Goal: Task Accomplishment & Management: Manage account settings

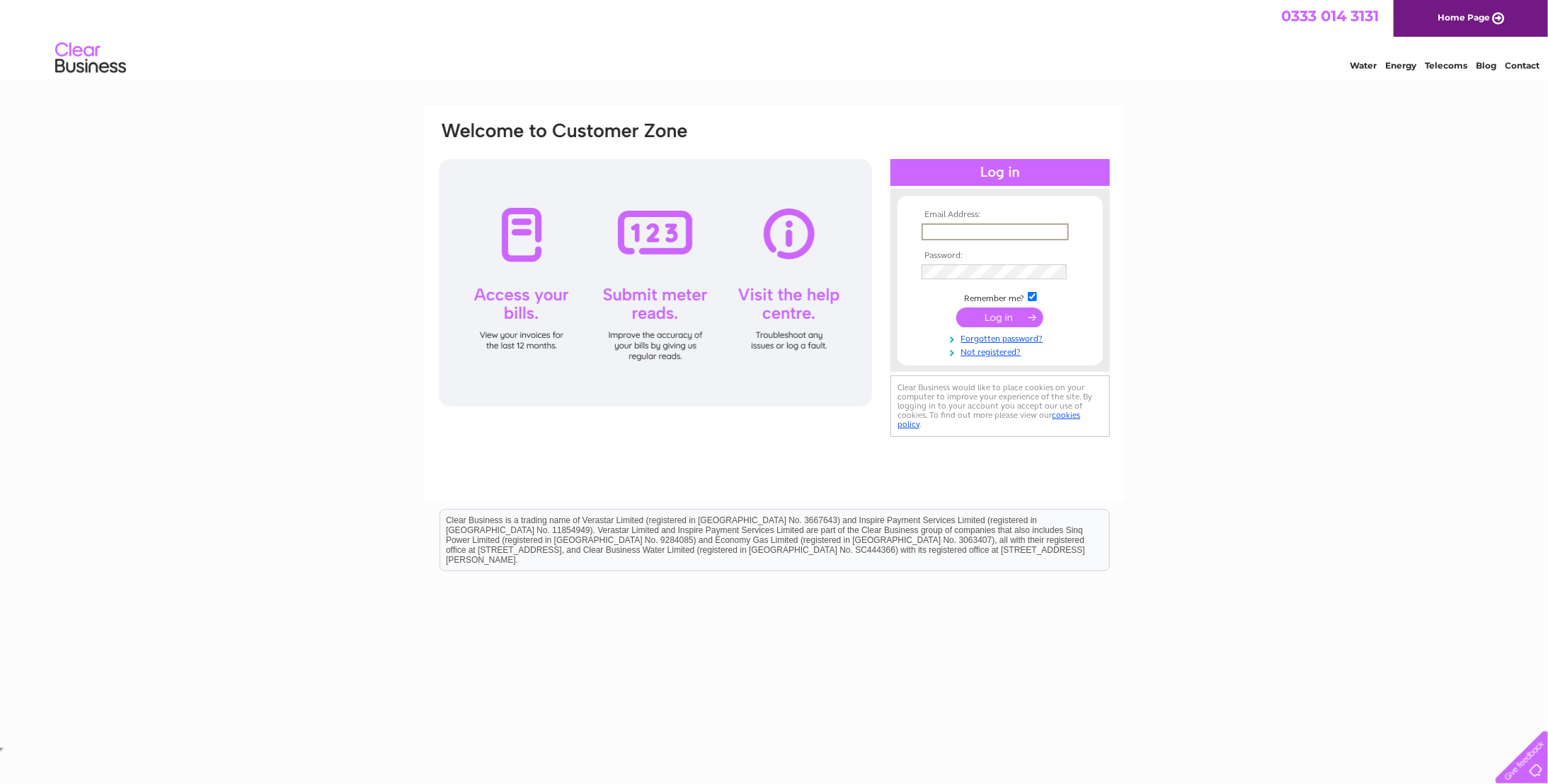
click at [1015, 227] on input "text" at bounding box center [995, 232] width 147 height 17
type input "info@the-junction.org"
click at [1009, 311] on input "submit" at bounding box center [1000, 317] width 87 height 20
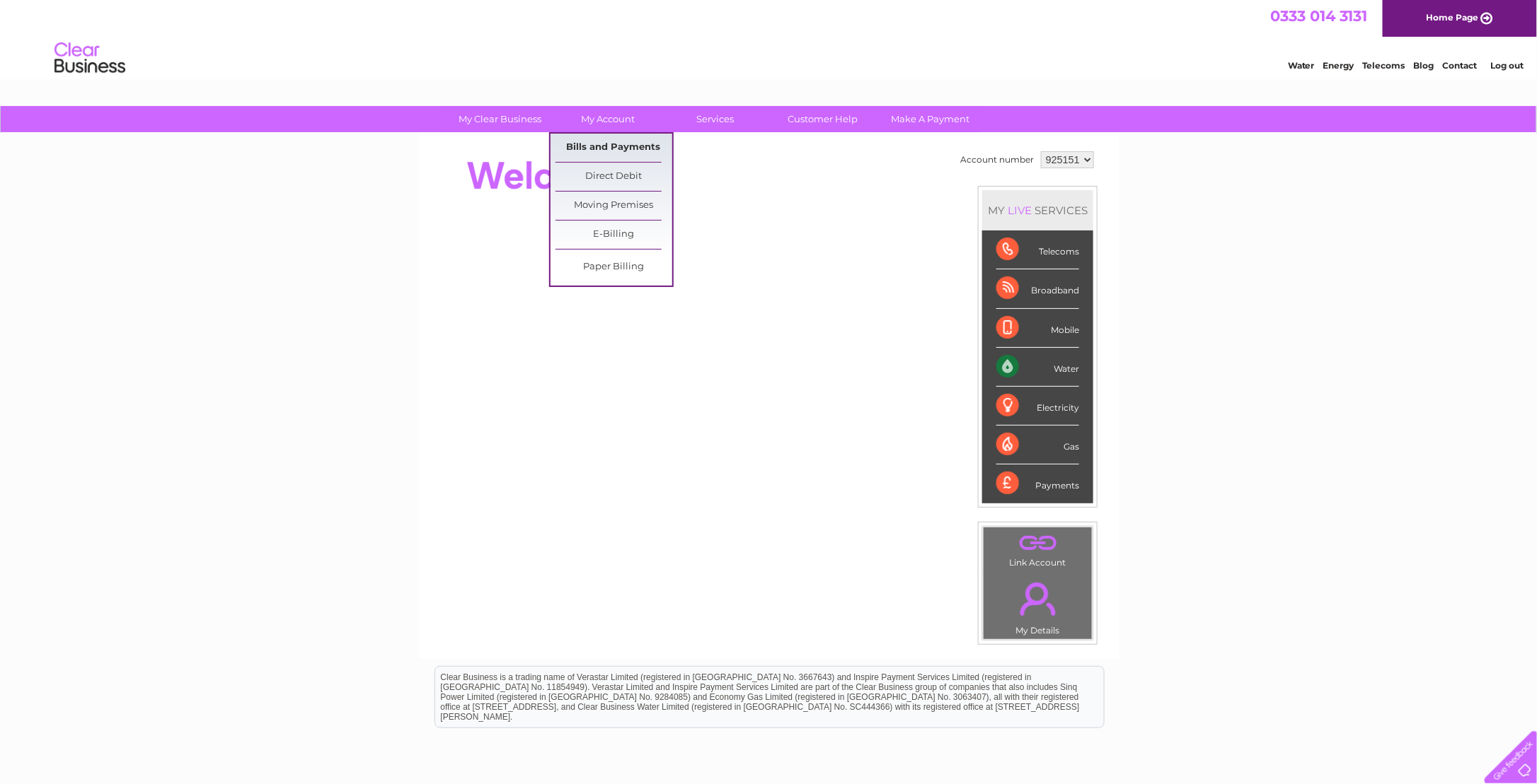
click at [598, 141] on link "Bills and Payments" at bounding box center [613, 147] width 117 height 28
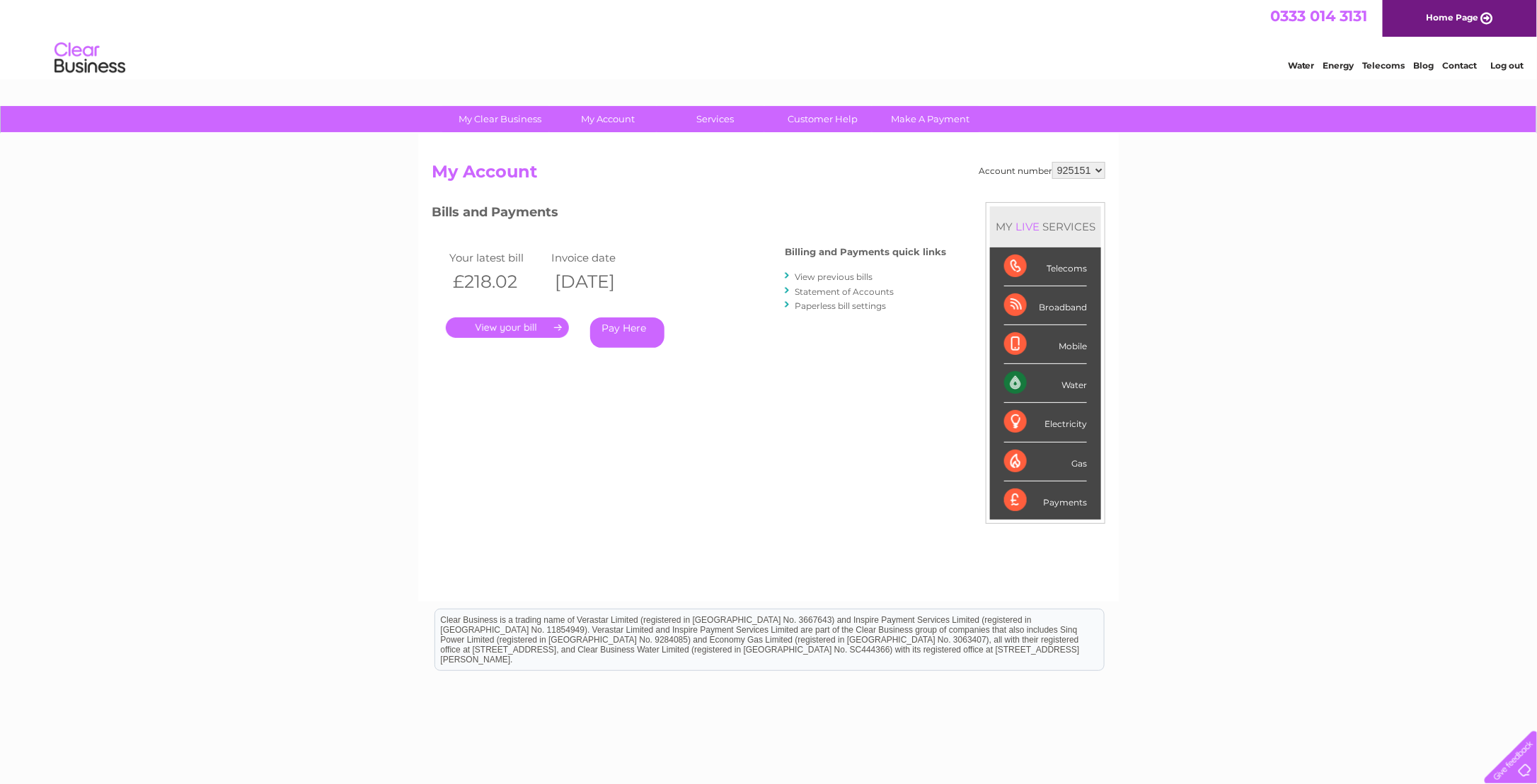
click at [505, 325] on link "." at bounding box center [507, 328] width 123 height 21
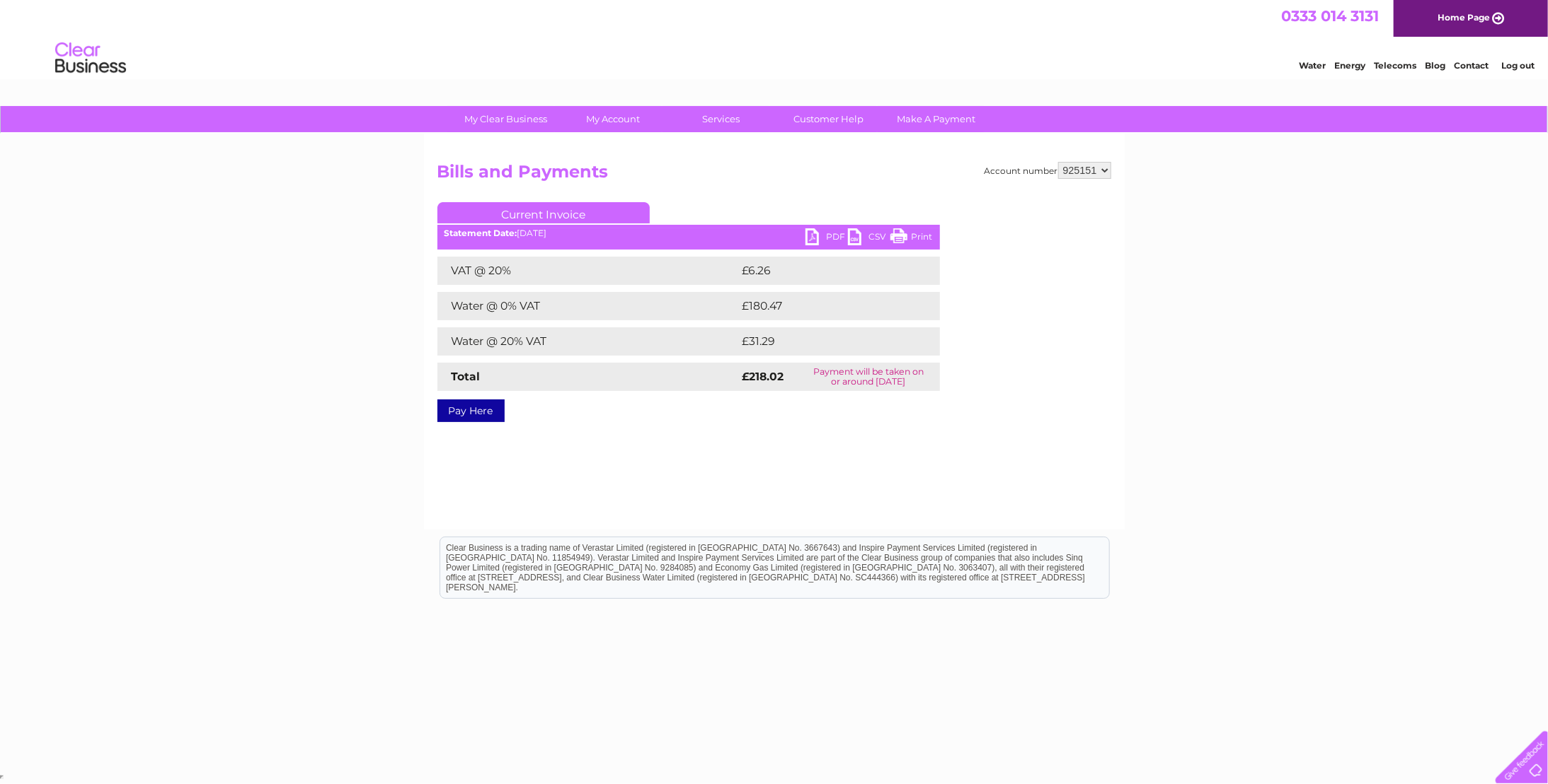
click at [808, 232] on link "PDF" at bounding box center [826, 239] width 43 height 21
click at [1515, 62] on link "Log out" at bounding box center [1517, 65] width 33 height 10
